Goal: Navigation & Orientation: Find specific page/section

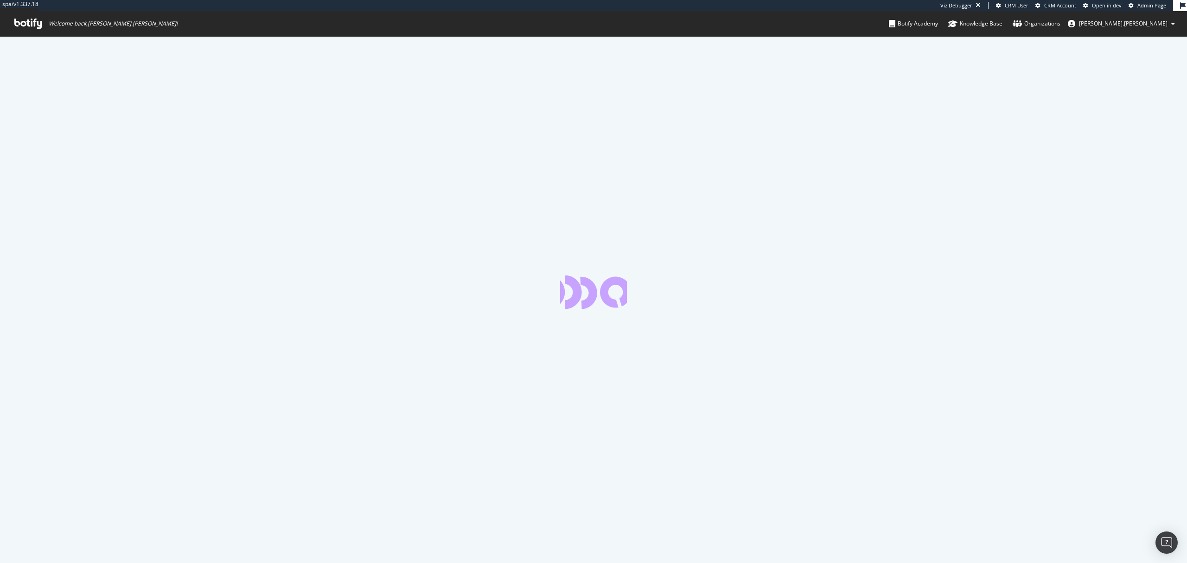
click at [1146, 6] on span "Admin Page" at bounding box center [1152, 5] width 29 height 7
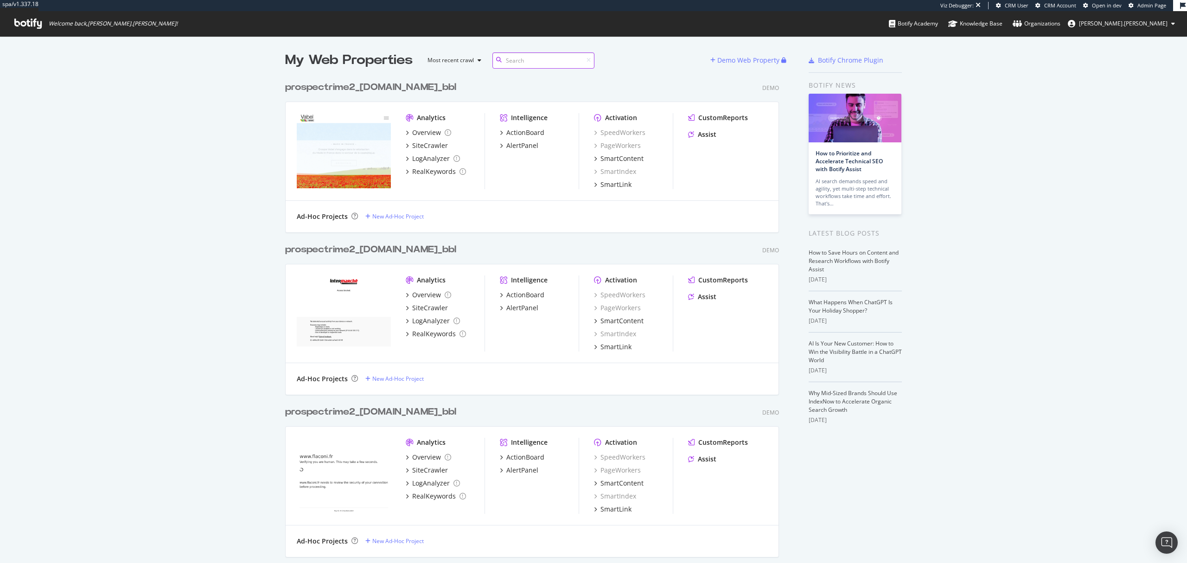
scroll to position [23856, 492]
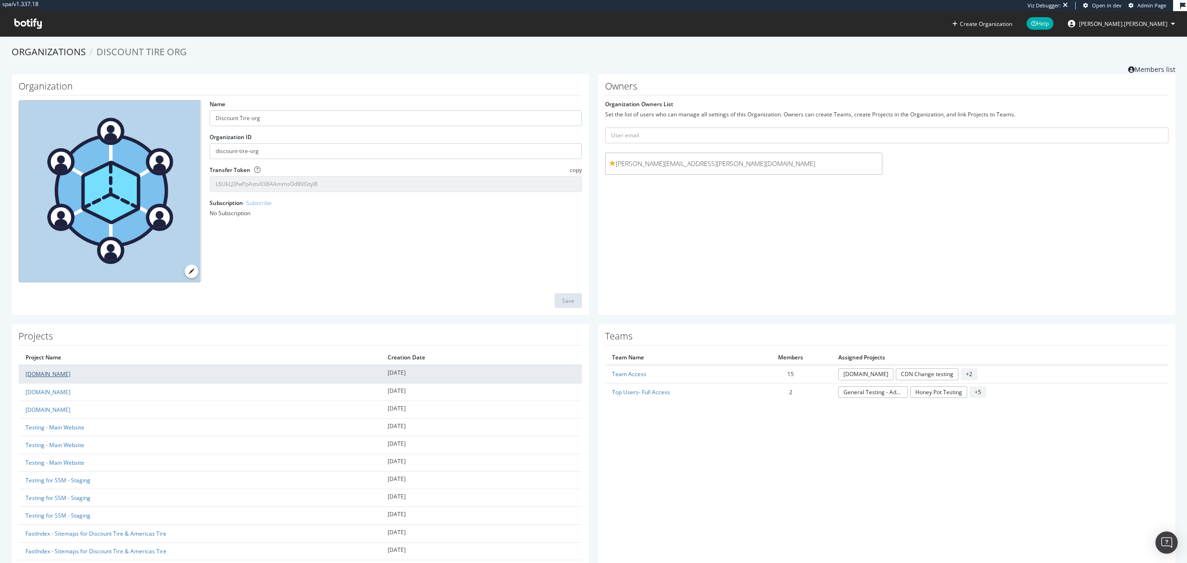
click at [51, 371] on link "[DOMAIN_NAME]" at bounding box center [48, 374] width 45 height 8
